Goal: Communication & Community: Answer question/provide support

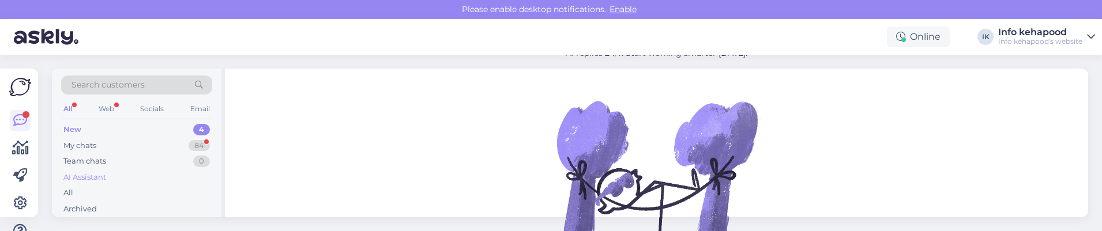
scroll to position [45, 0]
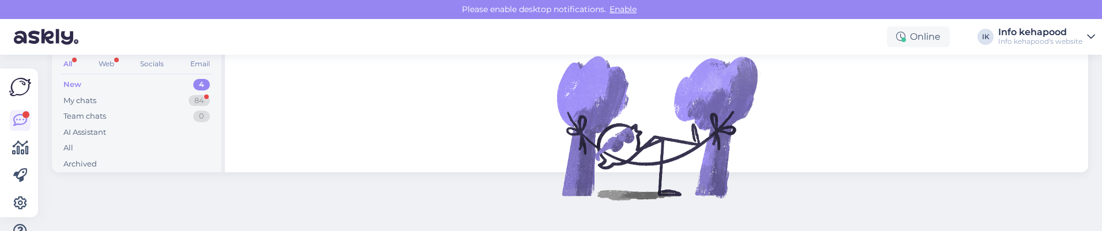
click at [137, 91] on div "New 4" at bounding box center [136, 85] width 151 height 16
click at [141, 102] on div "My chats 84" at bounding box center [136, 101] width 151 height 16
click at [151, 92] on div "New 4" at bounding box center [136, 85] width 151 height 16
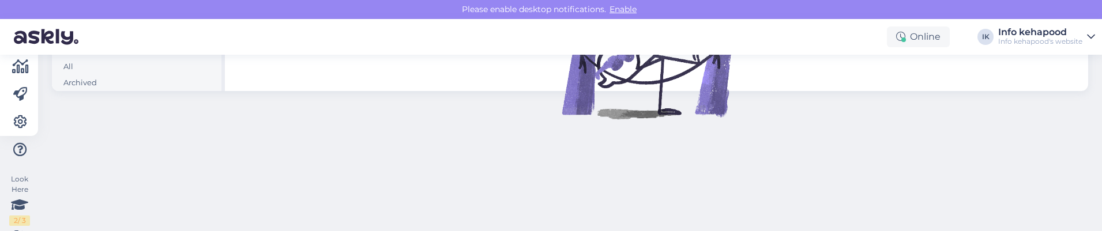
scroll to position [0, 0]
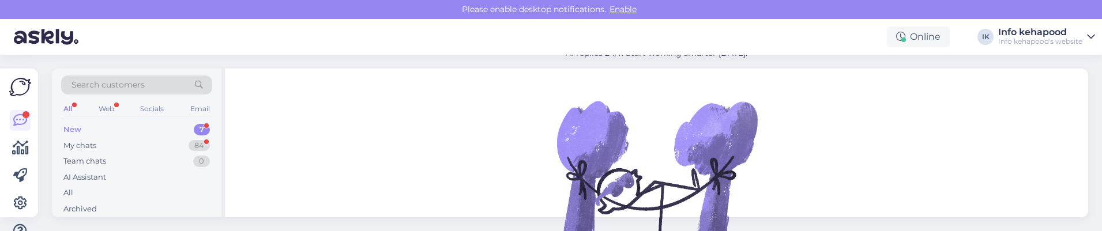
click at [171, 127] on div "New 7" at bounding box center [136, 130] width 151 height 16
click at [174, 129] on div "New 7" at bounding box center [136, 130] width 151 height 16
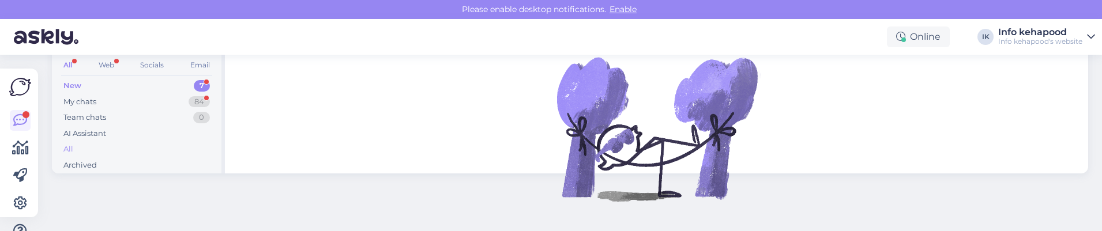
scroll to position [45, 0]
click at [156, 84] on div "New 7" at bounding box center [136, 85] width 151 height 16
click at [204, 85] on div "7" at bounding box center [202, 85] width 16 height 12
click at [119, 91] on div "New 7" at bounding box center [136, 85] width 151 height 16
click at [107, 99] on div "My chats 84" at bounding box center [136, 101] width 151 height 16
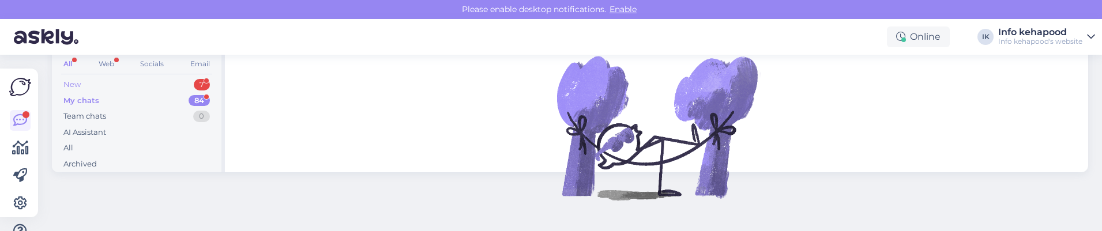
click at [66, 82] on div "New" at bounding box center [71, 85] width 17 height 12
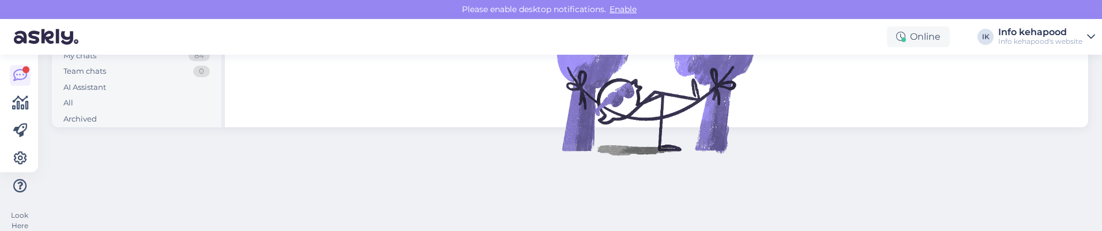
scroll to position [0, 0]
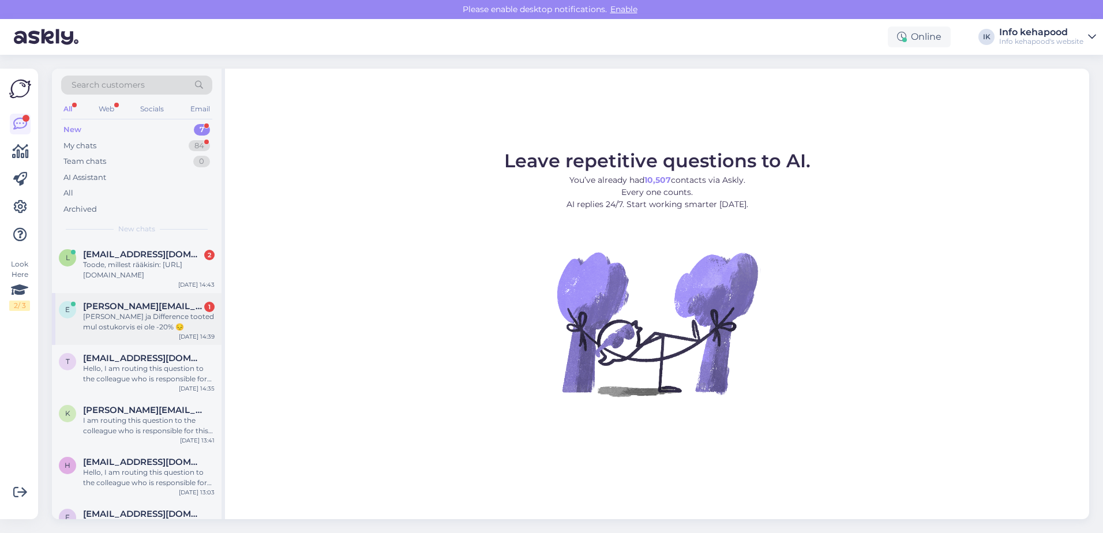
click at [156, 231] on span "[PERSON_NAME][EMAIL_ADDRESS][PERSON_NAME][DOMAIN_NAME]" at bounding box center [143, 306] width 120 height 10
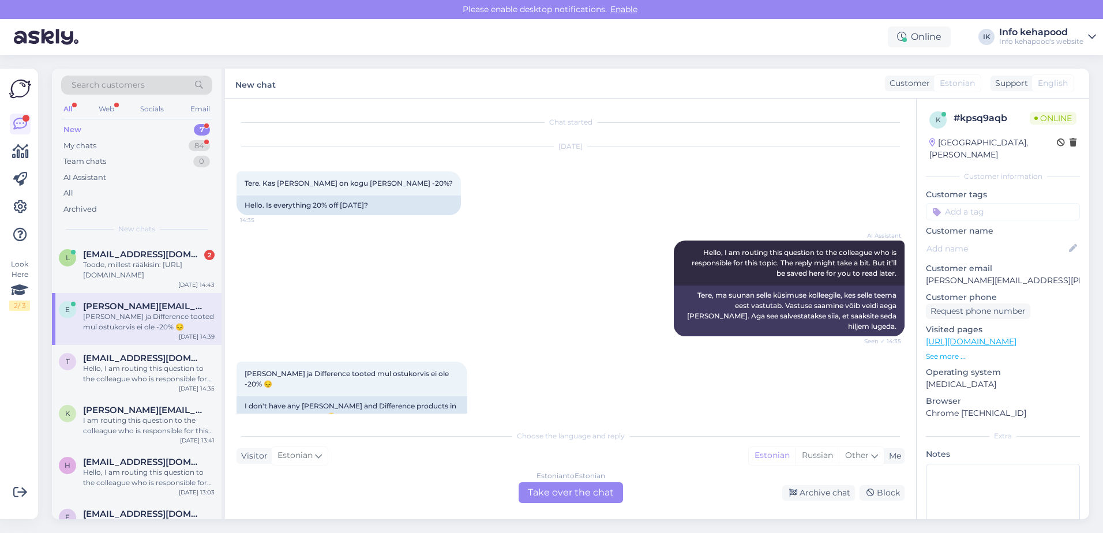
scroll to position [15, 0]
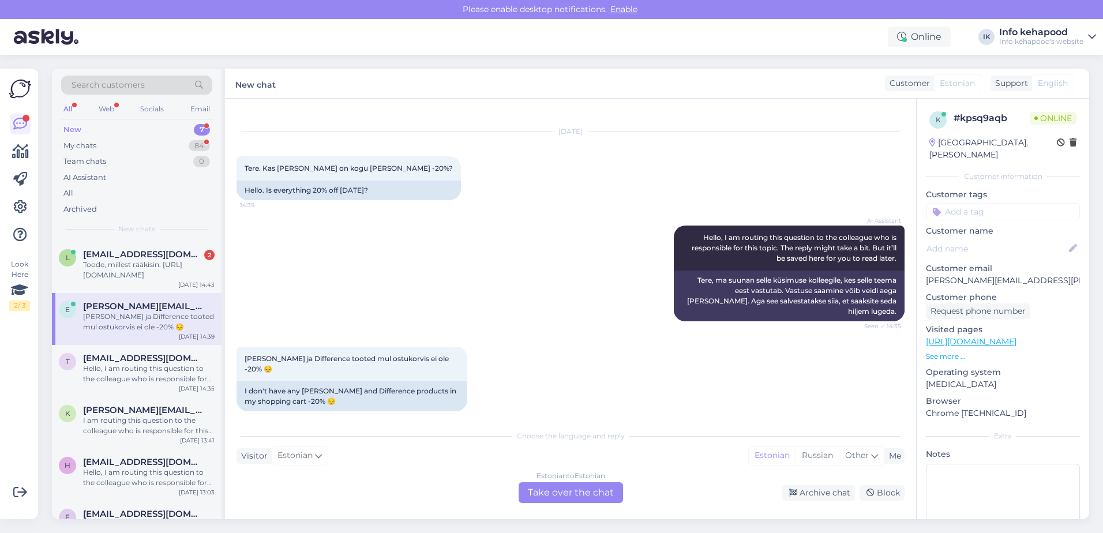
click at [575, 231] on div "Estonian to Estonian Take over the chat" at bounding box center [570, 492] width 104 height 21
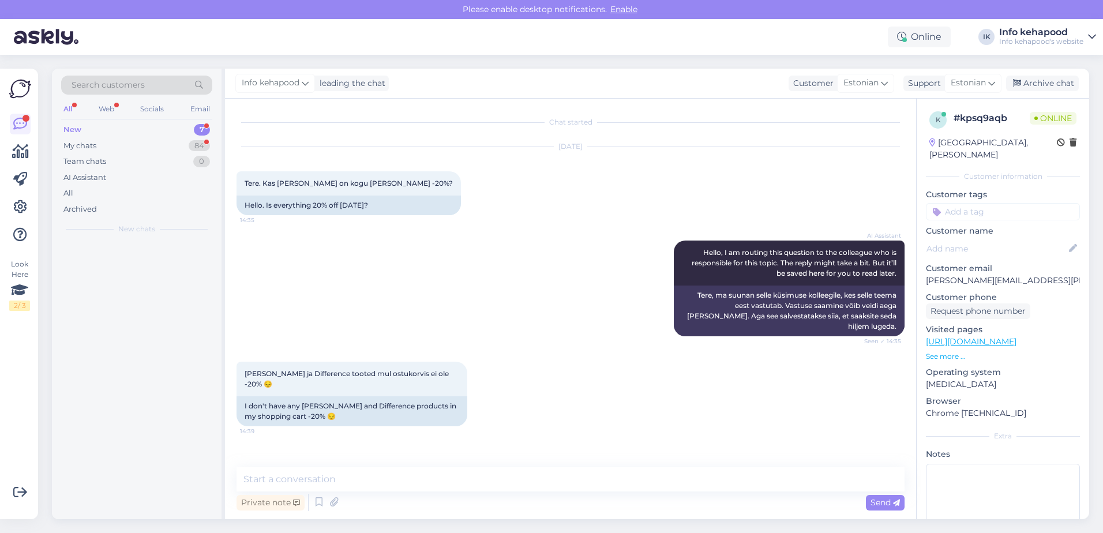
scroll to position [0, 0]
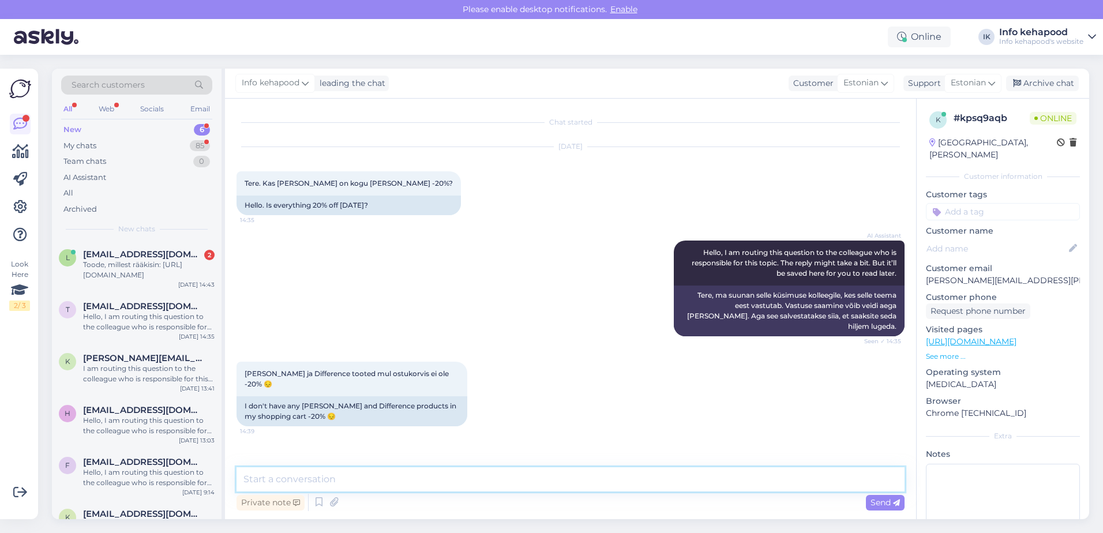
click at [424, 231] on textarea at bounding box center [570, 479] width 668 height 24
click at [141, 231] on div "Hello, I am routing this question to the colleague who is responsible for this …" at bounding box center [148, 425] width 131 height 21
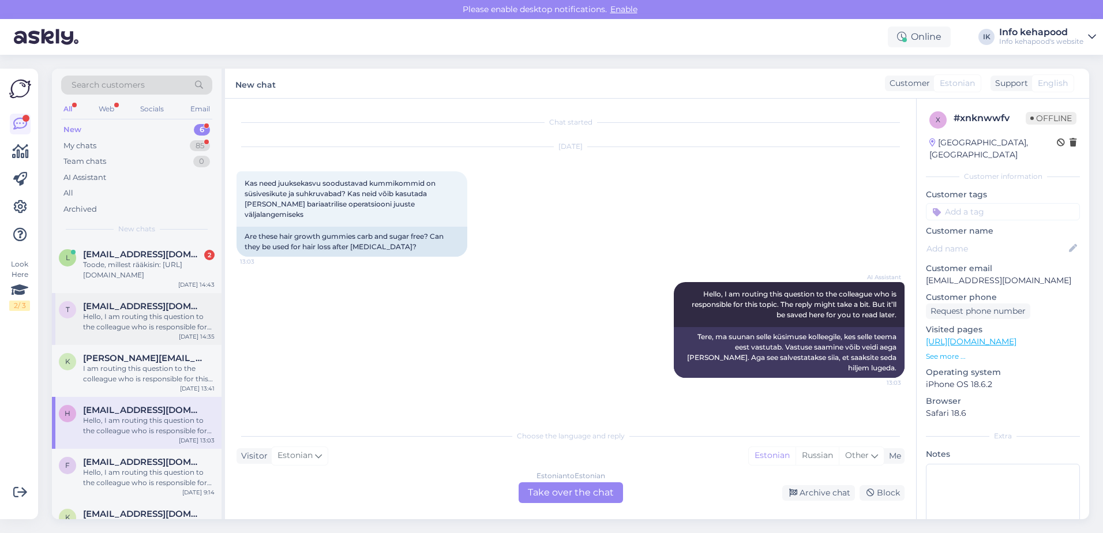
click at [158, 231] on div "Hello, I am routing this question to the colleague who is responsible for this …" at bounding box center [148, 321] width 131 height 21
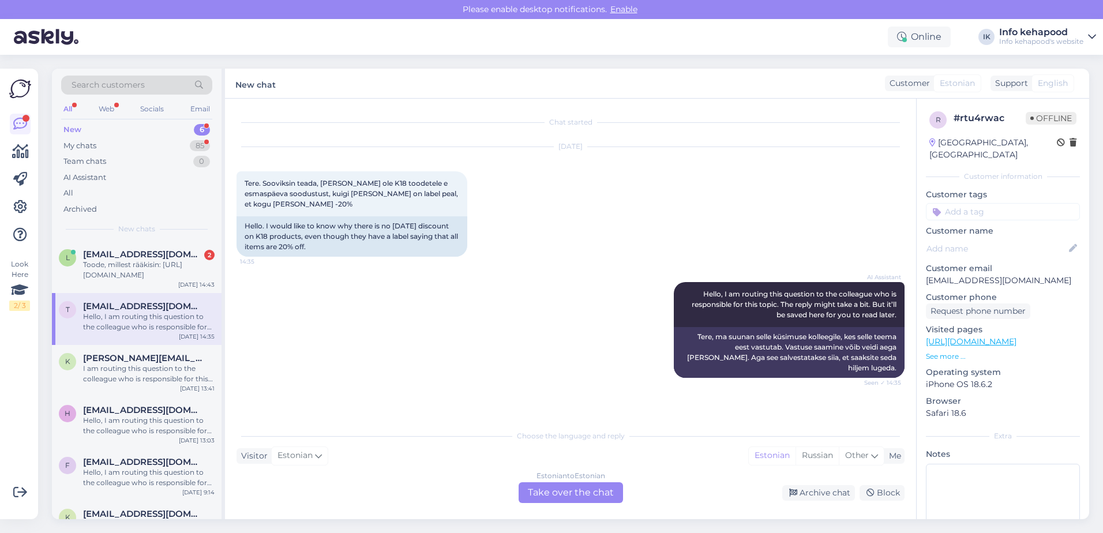
click at [156, 118] on div "All Web Socials Email" at bounding box center [136, 110] width 151 height 18
click at [155, 145] on div "My chats 85" at bounding box center [136, 146] width 151 height 16
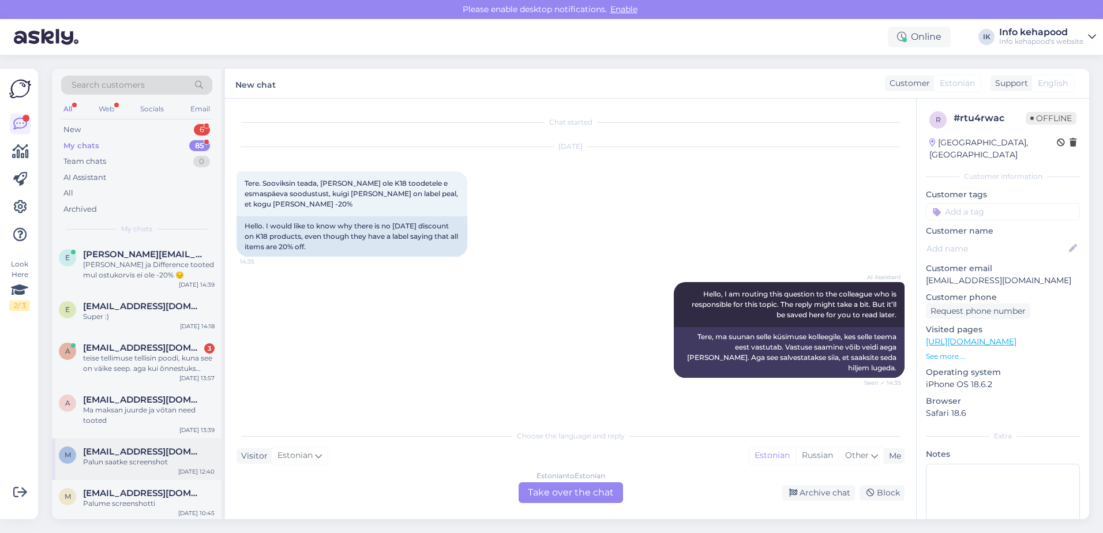
click at [125, 231] on span "[EMAIL_ADDRESS][DOMAIN_NAME]" at bounding box center [143, 451] width 120 height 10
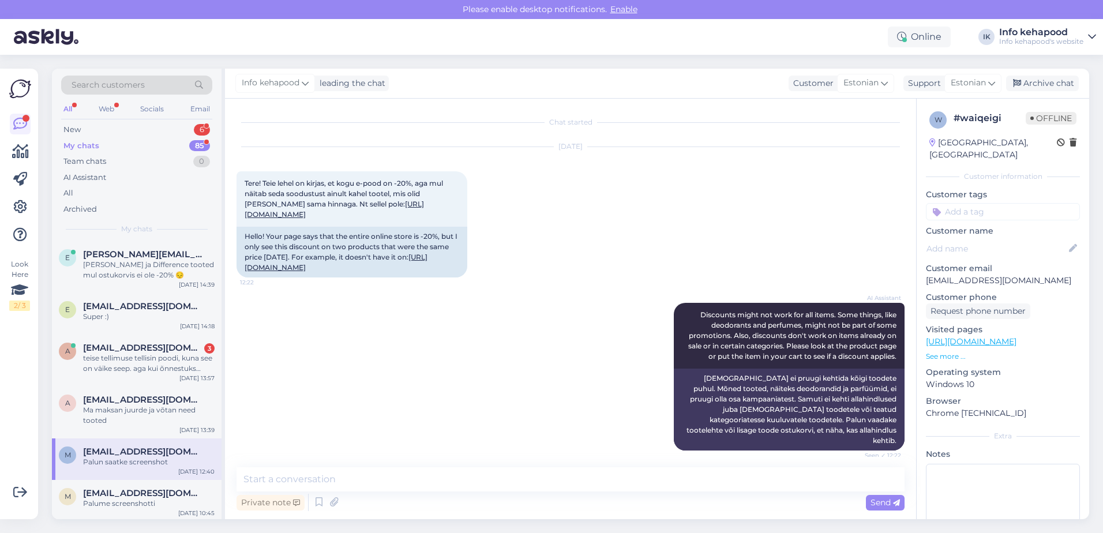
scroll to position [569, 0]
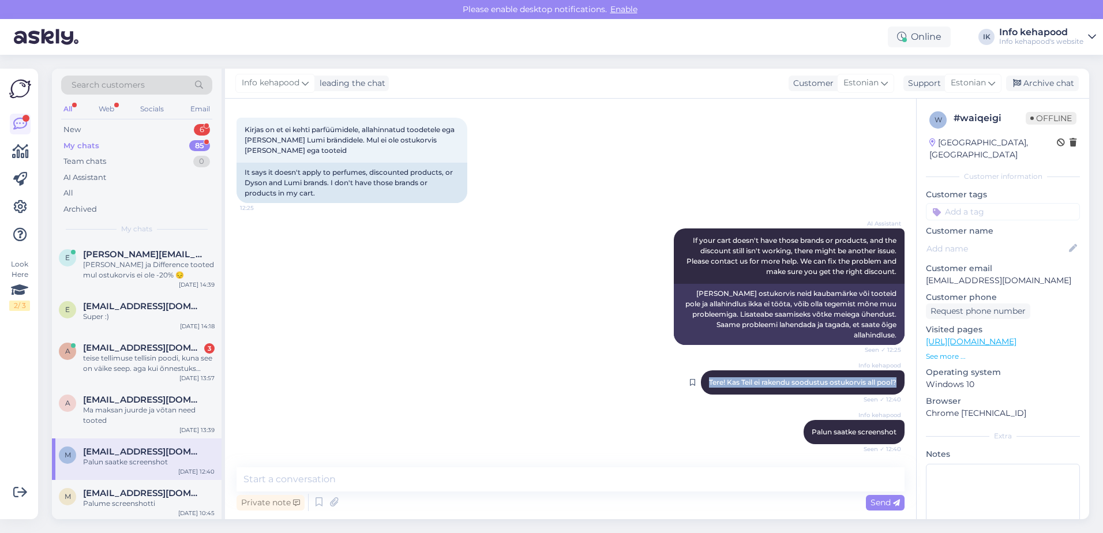
drag, startPoint x: 696, startPoint y: 385, endPoint x: 889, endPoint y: 379, distance: 193.3
click at [889, 231] on div "Info kehapood Tere! Kas Teil ei rakendu soodustus ostukorvis all pool? Seen ✓ 1…" at bounding box center [803, 382] width 204 height 24
copy span "Tere! Kas Teil ei rakendu soodustus ostukorvis all pool?"
click at [108, 231] on div "Super :)" at bounding box center [148, 316] width 131 height 10
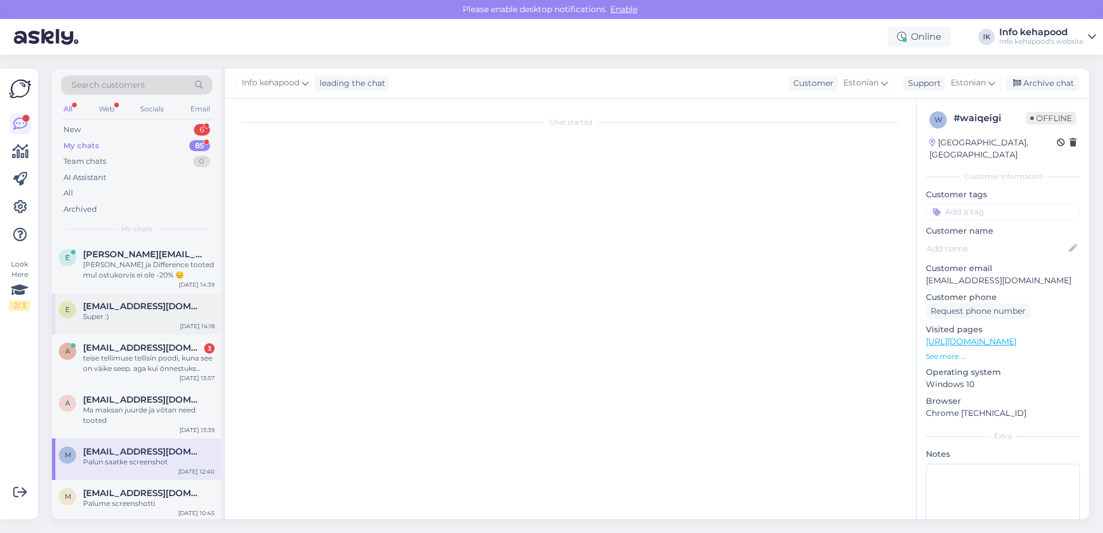
scroll to position [687, 0]
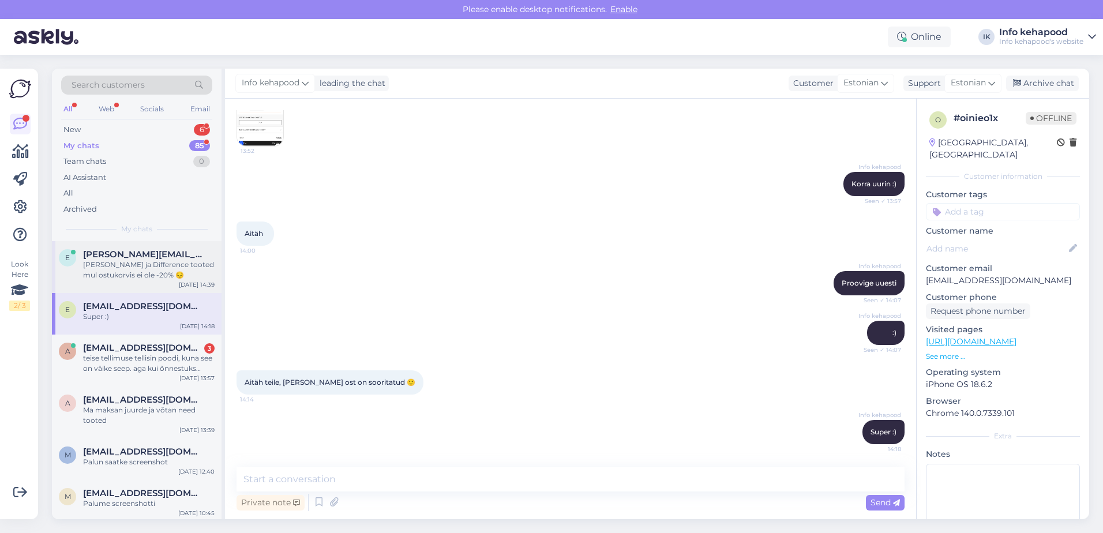
click at [142, 231] on div "[PERSON_NAME] ja Difference tooted mul ostukorvis ei ole -20% 😔" at bounding box center [148, 269] width 131 height 21
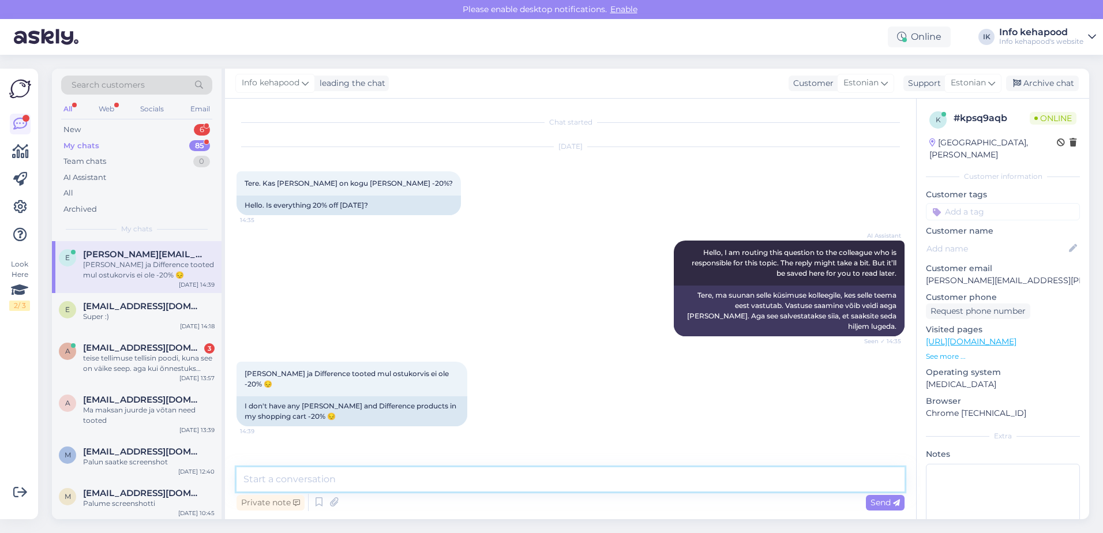
click at [357, 231] on textarea at bounding box center [570, 479] width 668 height 24
paste textarea "Tere! Kas Teil ei rakendu soodustus ostukorvis all pool?"
type textarea "Tere! Kas Teil ei rakendu soodustus ostukorvis all pool?"
click at [875, 231] on span "Send" at bounding box center [884, 502] width 29 height 10
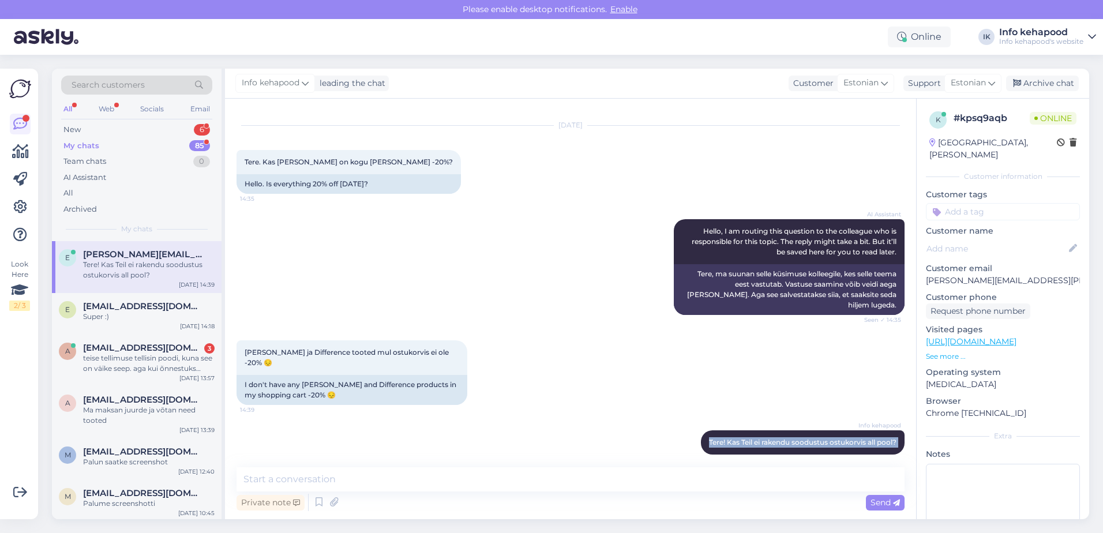
click at [419, 231] on div "Chat started Sep 8 2025 Tere. Kas täna on kogu kaup -20%? 14:35 Hello. Is every…" at bounding box center [570, 309] width 691 height 420
drag, startPoint x: 419, startPoint y: 464, endPoint x: 418, endPoint y: 471, distance: 7.0
click at [418, 231] on textarea at bounding box center [570, 479] width 668 height 24
type textarea "Palun saatke screenshot"
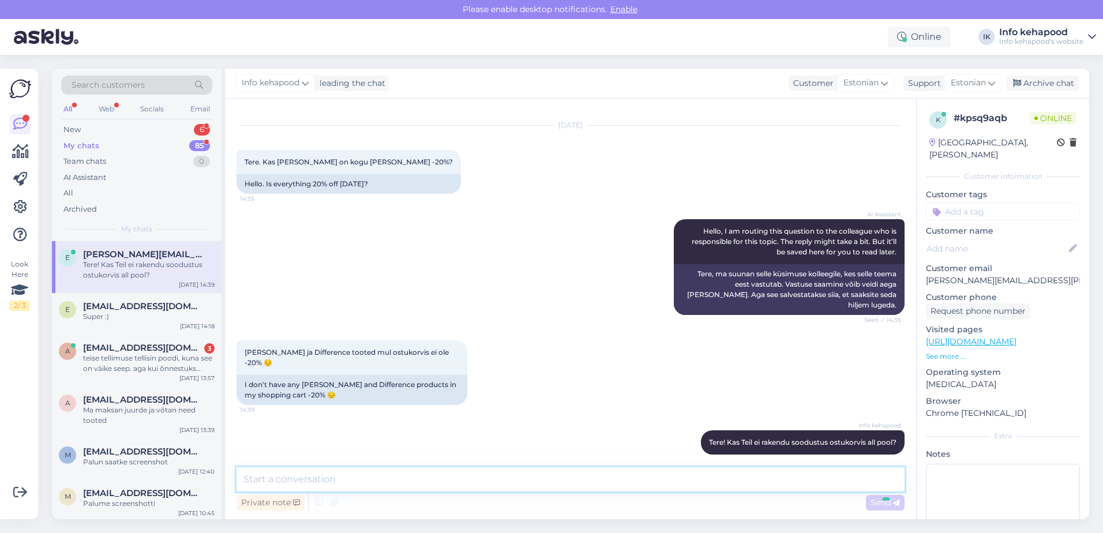
scroll to position [71, 0]
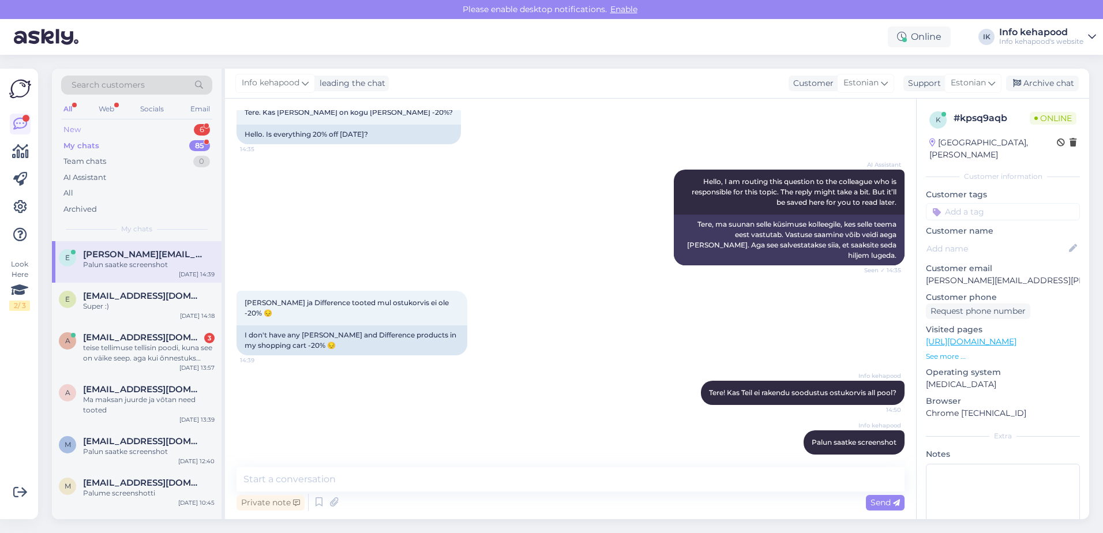
click at [109, 130] on div "New 6" at bounding box center [136, 130] width 151 height 16
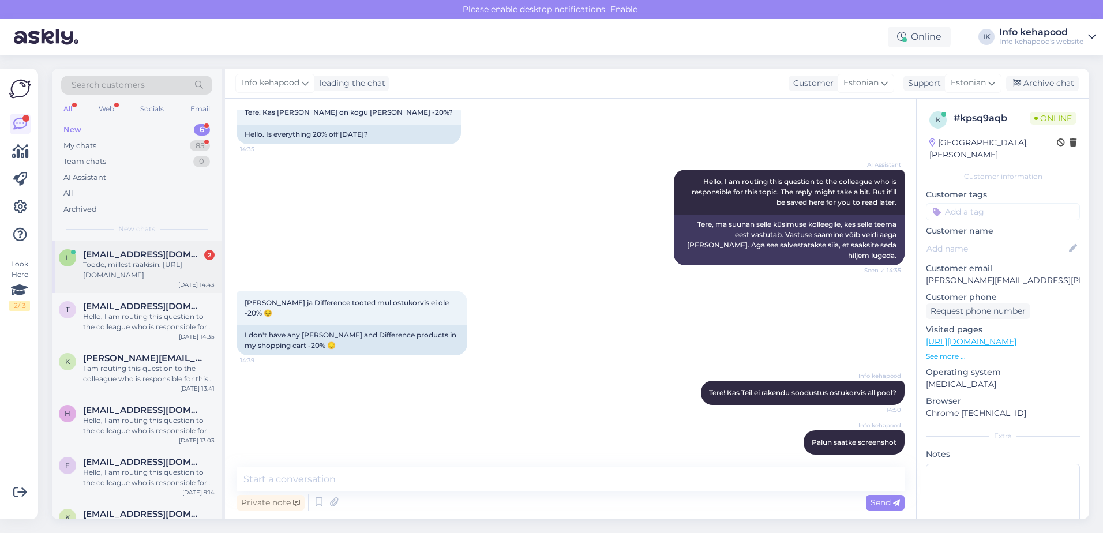
click at [144, 231] on div "Toode, millest rääkisin: https://www.mactabeauty.com/dr-ohhira-probiootikum-60-…" at bounding box center [148, 269] width 131 height 21
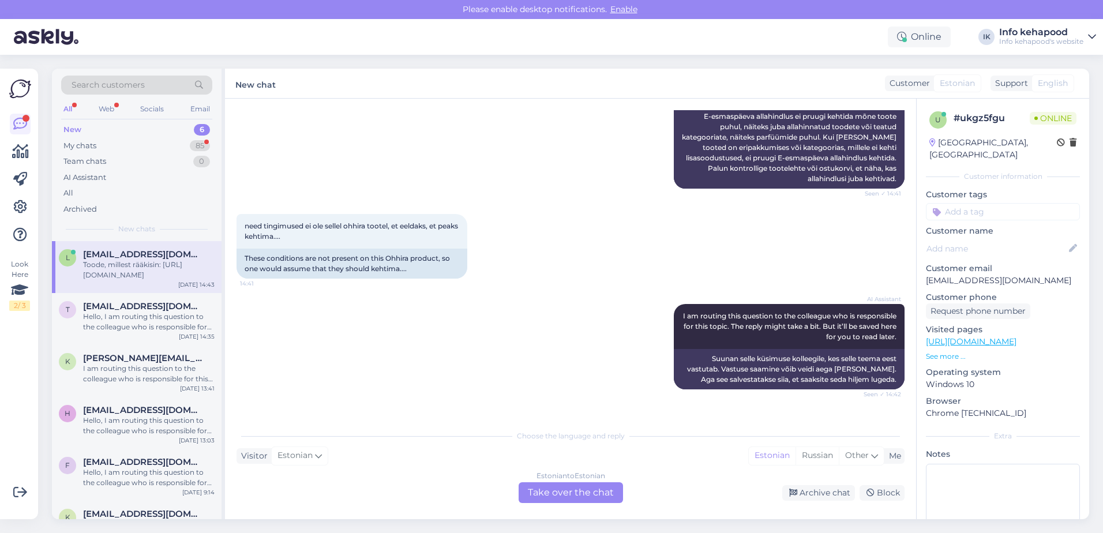
scroll to position [389, 0]
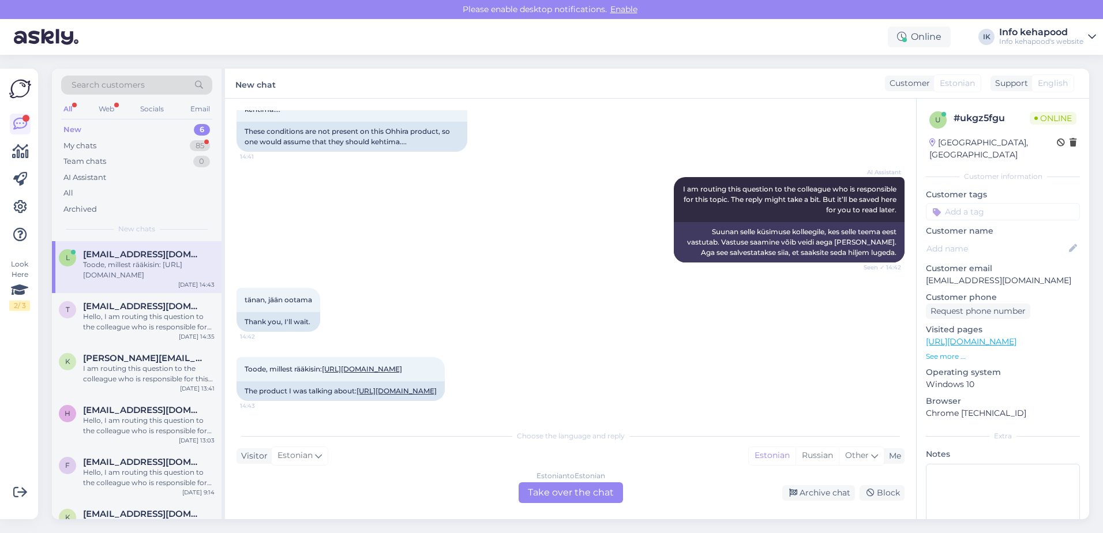
click at [567, 231] on div "Choose the language and reply Visitor Estonian Me Estonian Russian Other Estoni…" at bounding box center [570, 463] width 668 height 79
click at [562, 231] on div "Estonian to Estonian Take over the chat" at bounding box center [570, 492] width 104 height 21
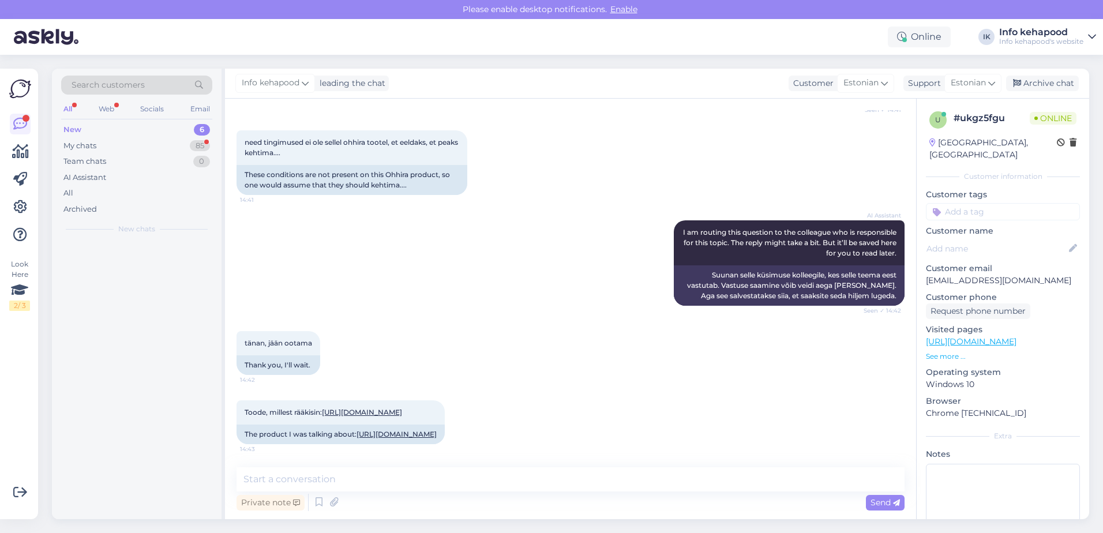
scroll to position [345, 0]
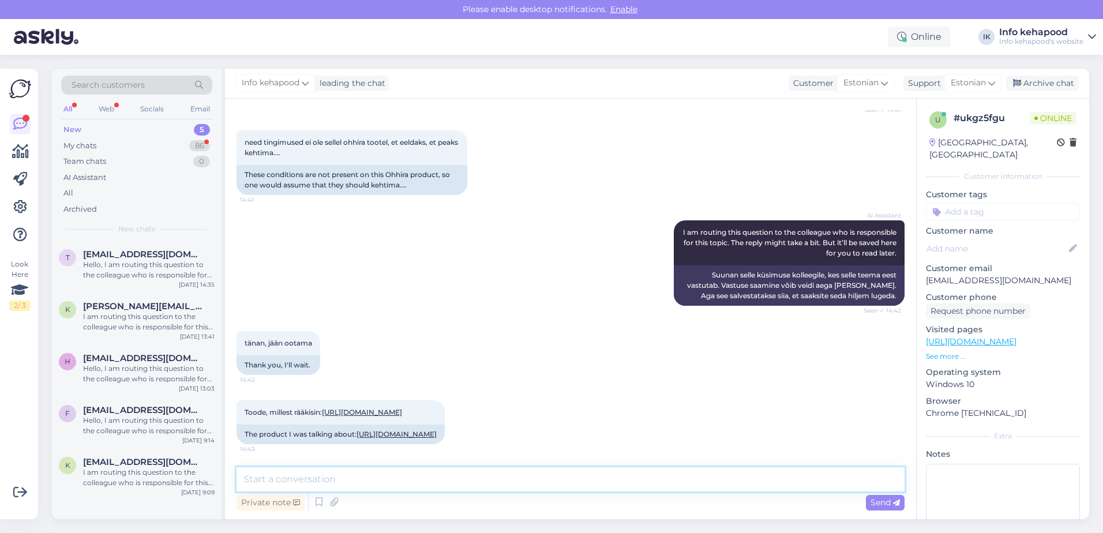
click at [525, 231] on textarea at bounding box center [570, 479] width 668 height 24
paste textarea "Tere! Kas Teil ei rakendu soodustus ostukorvis all pool?"
type textarea "Tere! Kas Teil ei rakendu soodustus ostukorvis all pool?"
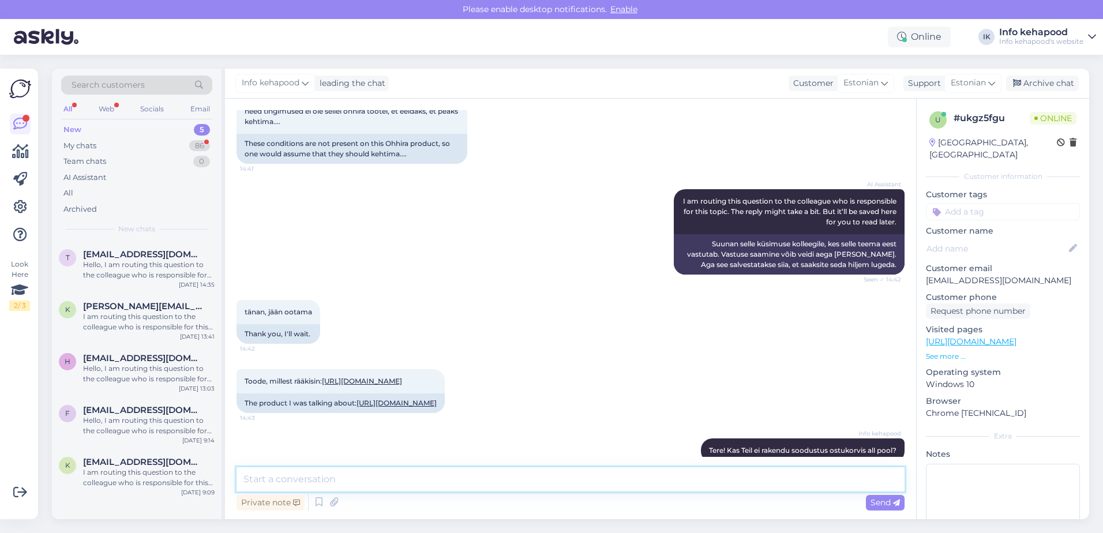
scroll to position [395, 0]
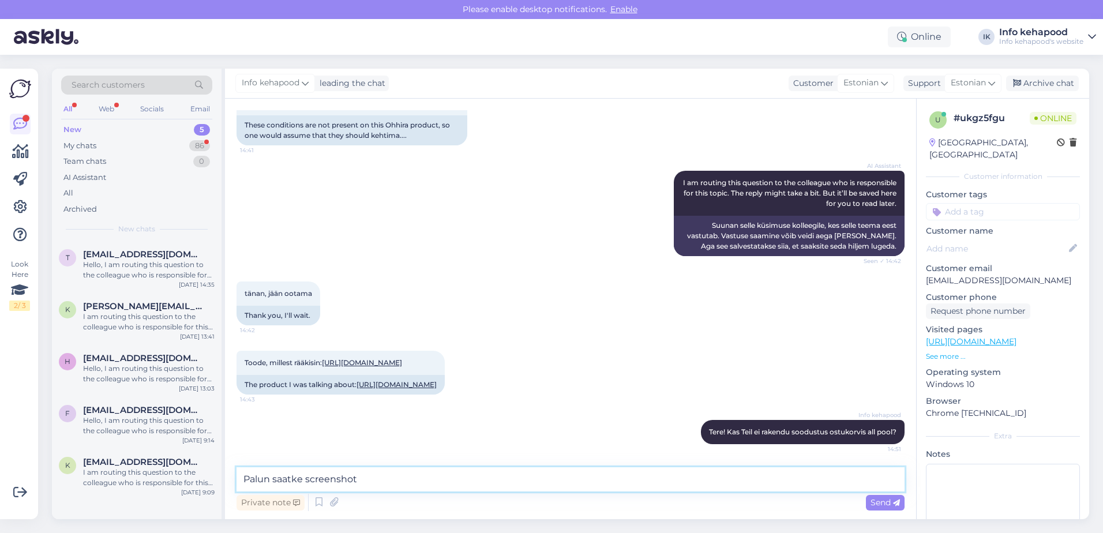
type textarea "Palun saatke screenshot."
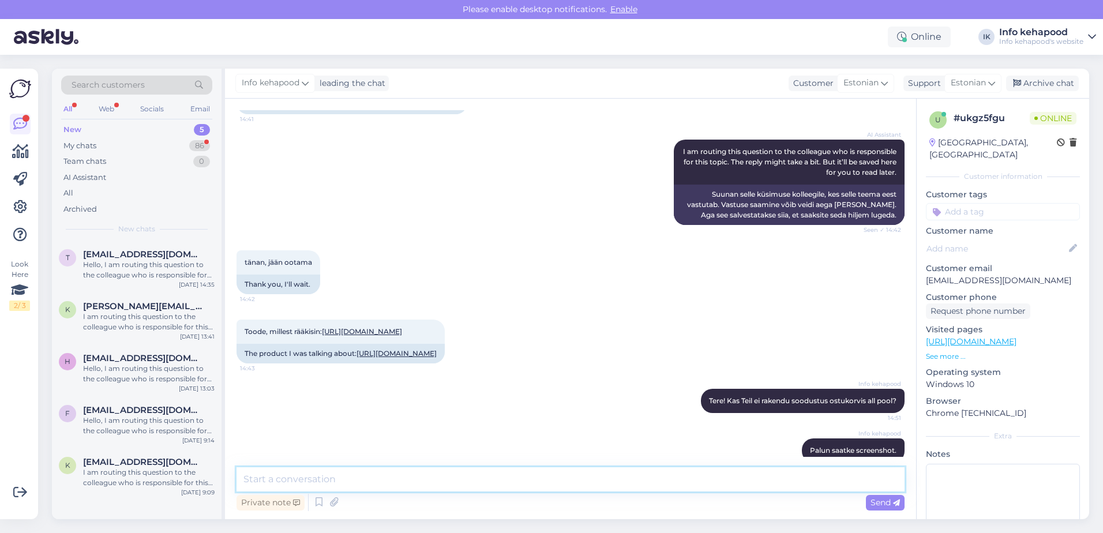
scroll to position [445, 0]
